Goal: Navigation & Orientation: Go to known website

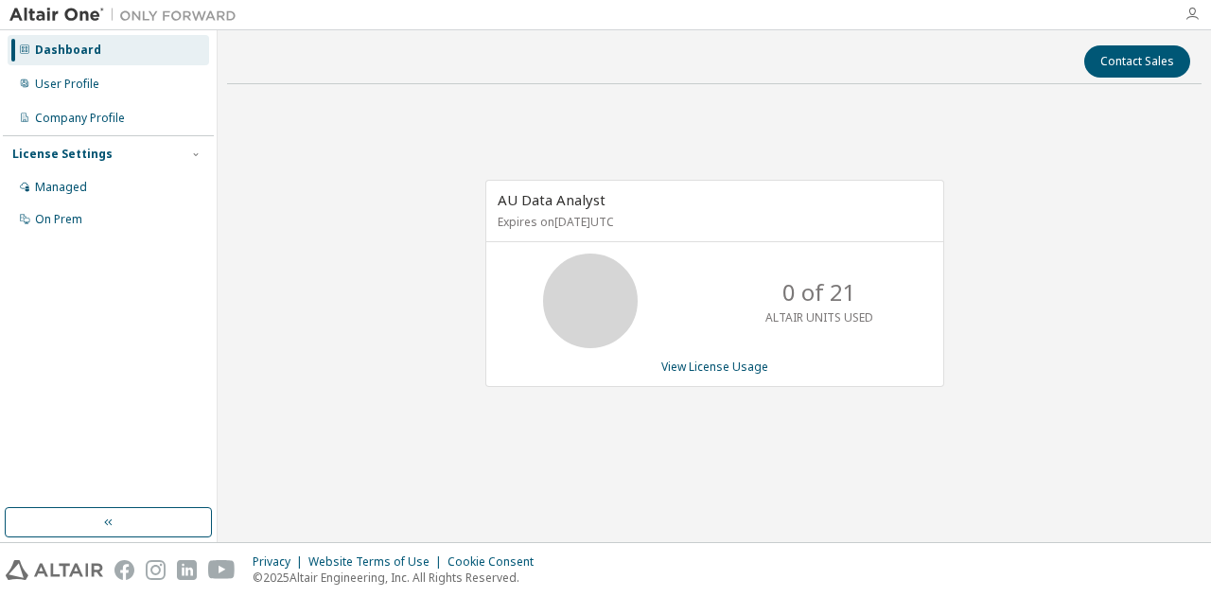
click at [1191, 9] on icon "button" at bounding box center [1192, 14] width 15 height 15
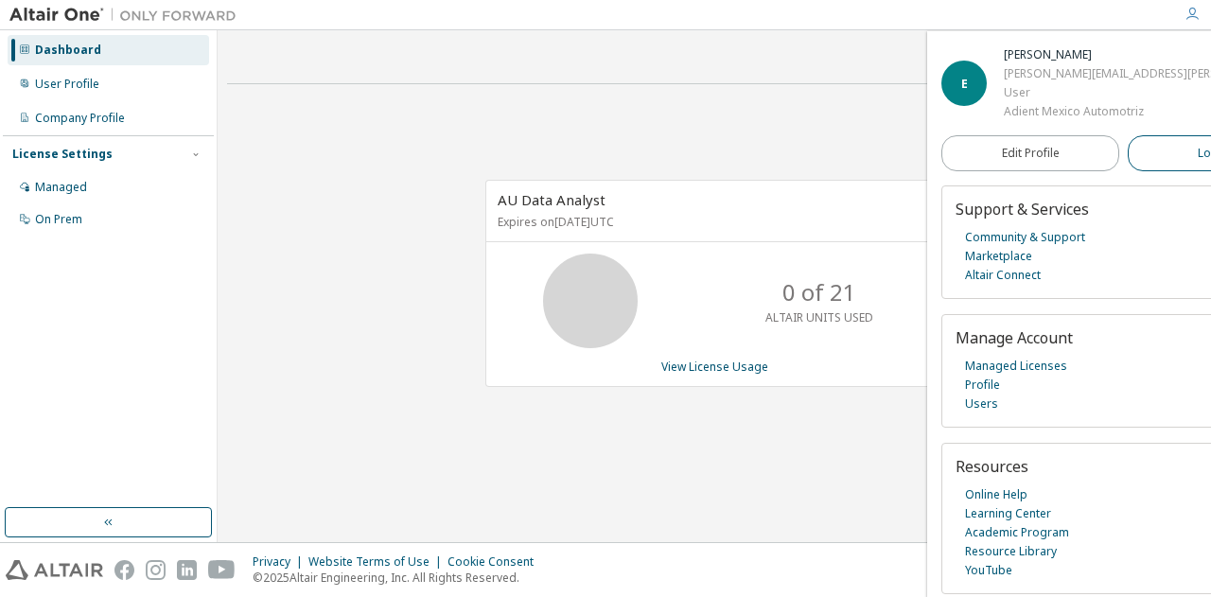
click at [1198, 156] on span "Logout" at bounding box center [1217, 153] width 39 height 19
